Goal: Task Accomplishment & Management: Complete application form

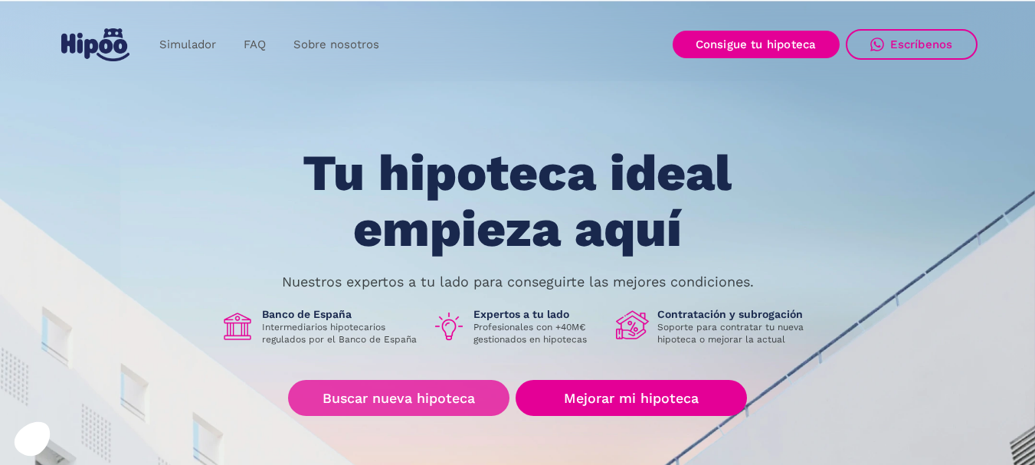
click at [408, 400] on link "Buscar nueva hipoteca" at bounding box center [398, 398] width 221 height 36
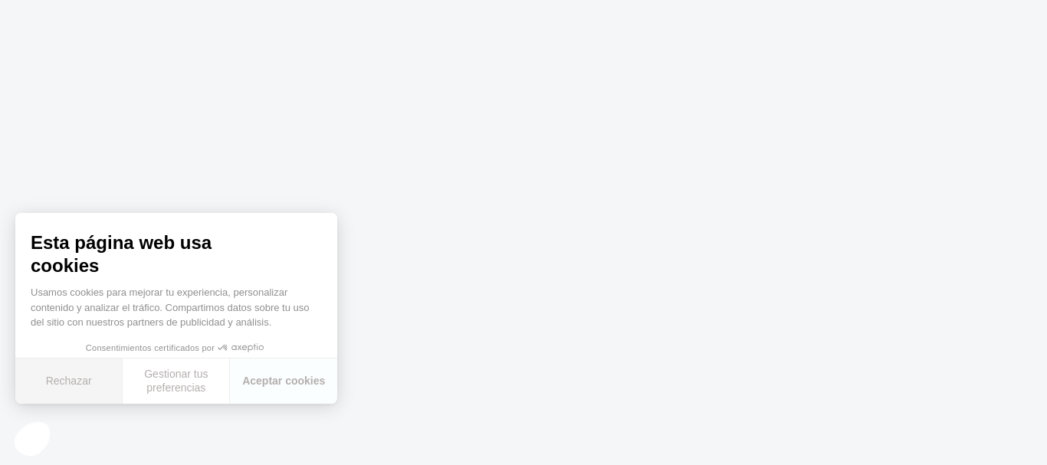
click at [74, 385] on button "Rechazar" at bounding box center [68, 381] width 107 height 45
